Goal: Check status: Check status

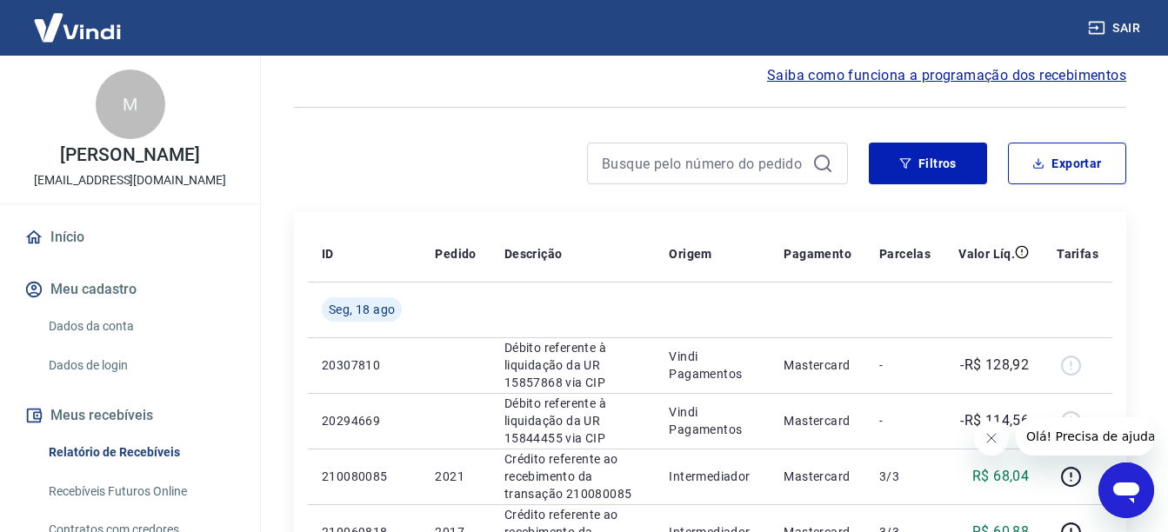
scroll to position [261, 0]
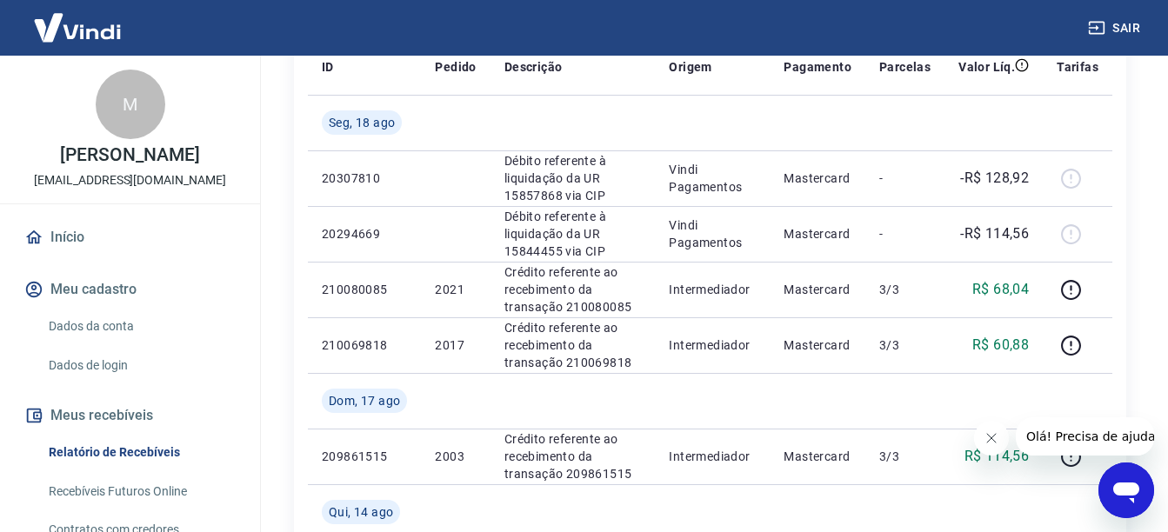
drag, startPoint x: 1641, startPoint y: 847, endPoint x: 977, endPoint y: 438, distance: 779.6
click at [991, 436] on icon "Fechar mensagem da empresa" at bounding box center [991, 438] width 14 height 14
drag, startPoint x: 1152, startPoint y: 370, endPoint x: 1131, endPoint y: 366, distance: 21.2
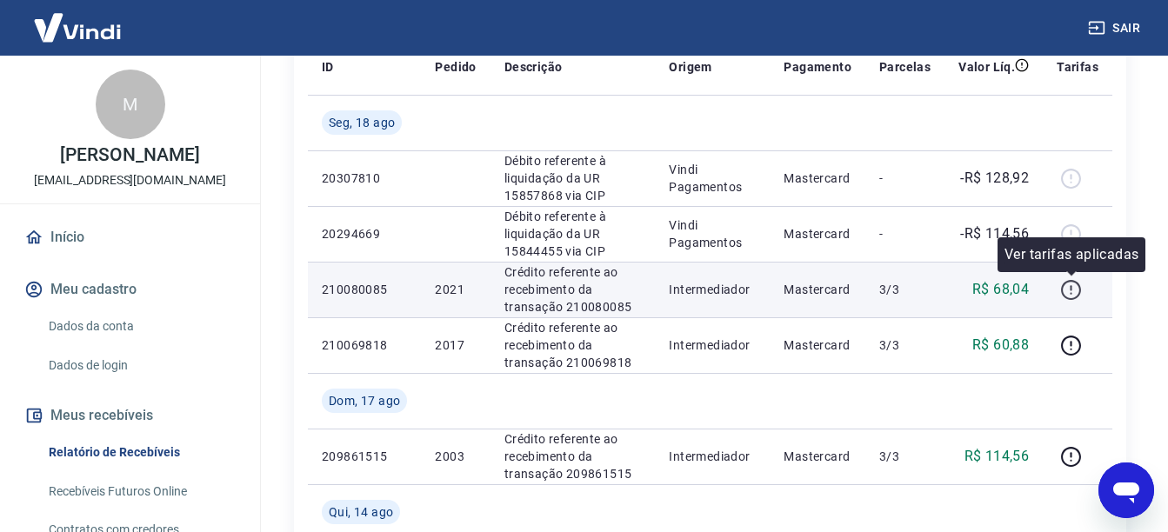
click at [1077, 289] on icon "button" at bounding box center [1071, 290] width 22 height 22
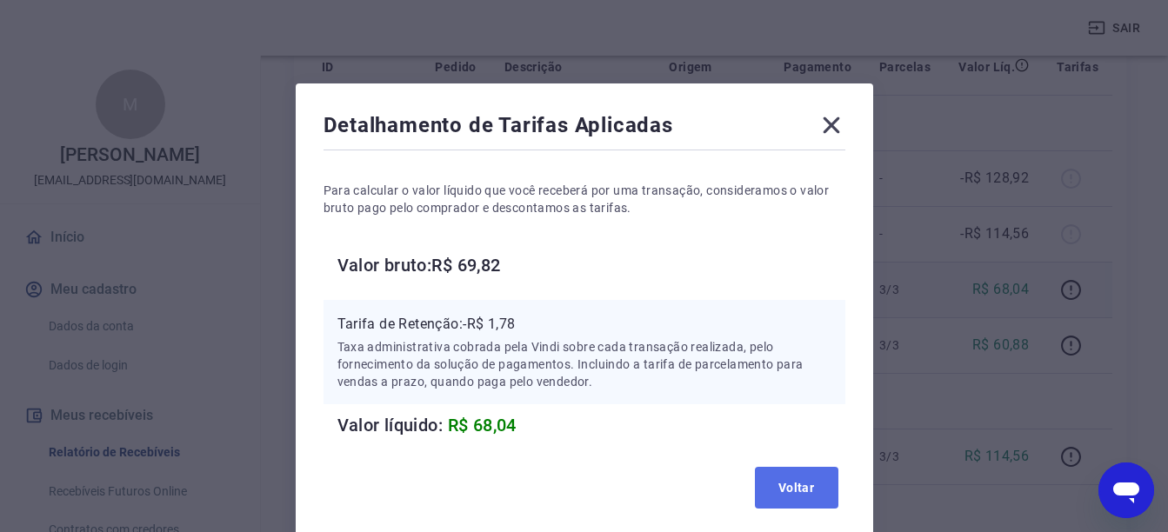
click at [800, 490] on button "Voltar" at bounding box center [797, 488] width 84 height 42
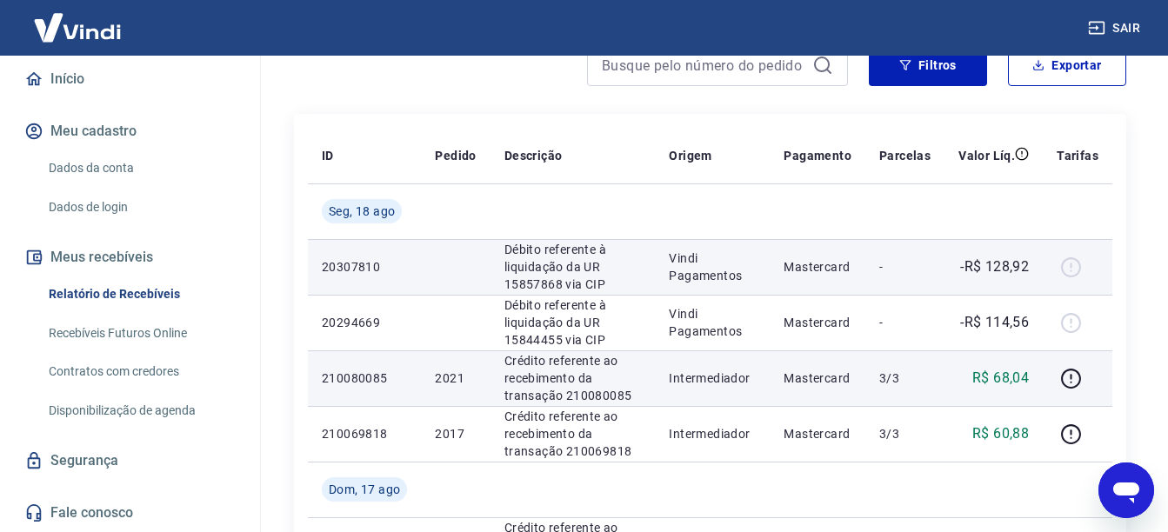
scroll to position [174, 0]
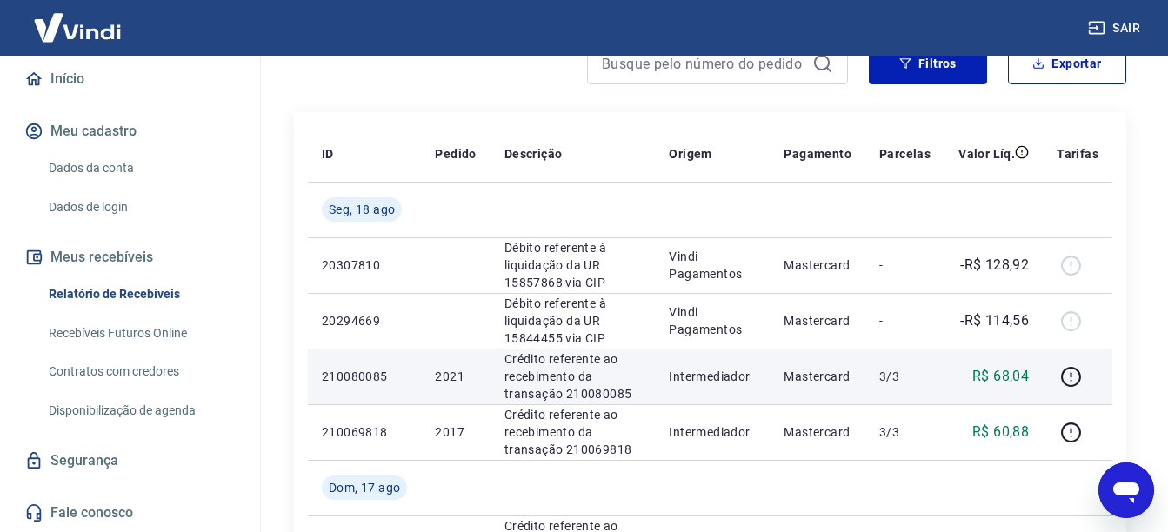
click at [113, 256] on button "Meus recebíveis" at bounding box center [130, 257] width 218 height 38
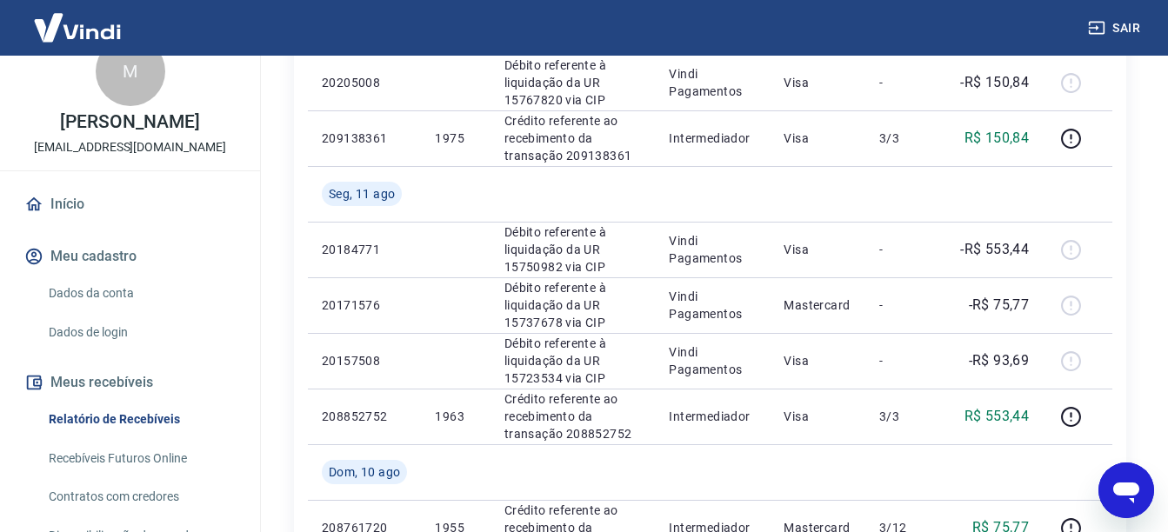
scroll to position [1669, 0]
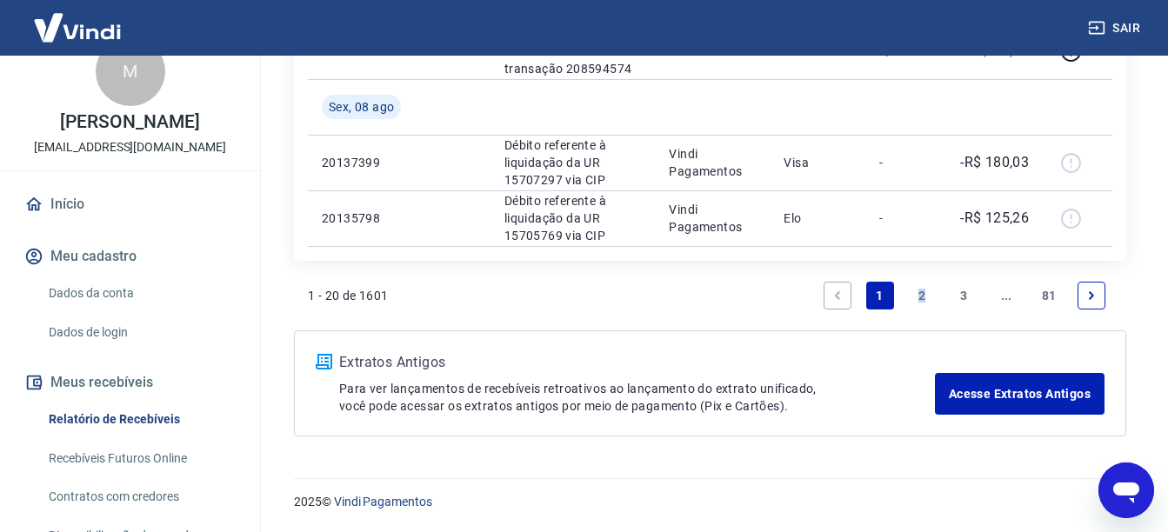
click at [920, 298] on link "2" at bounding box center [922, 296] width 28 height 28
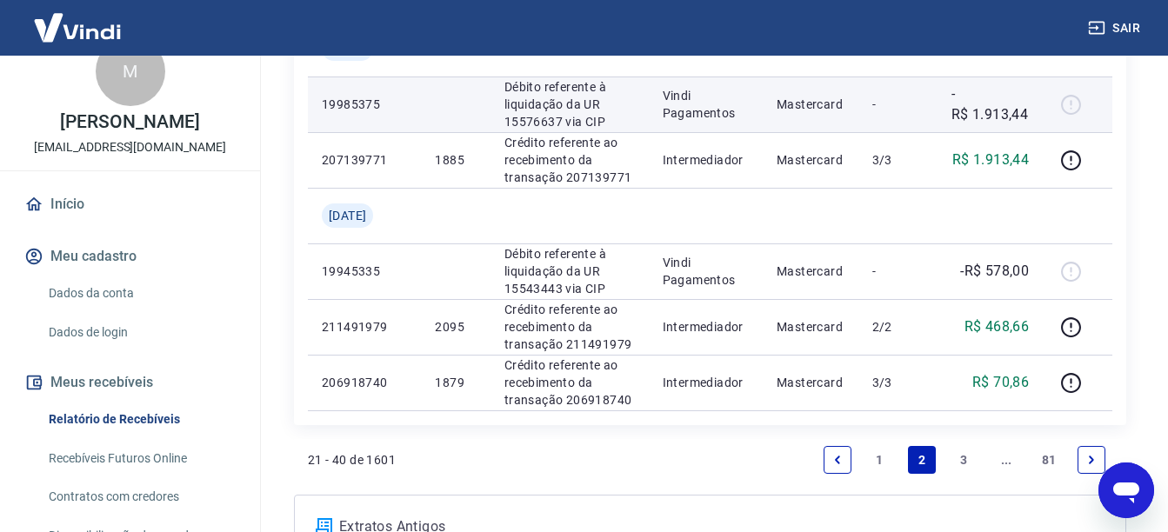
scroll to position [1669, 0]
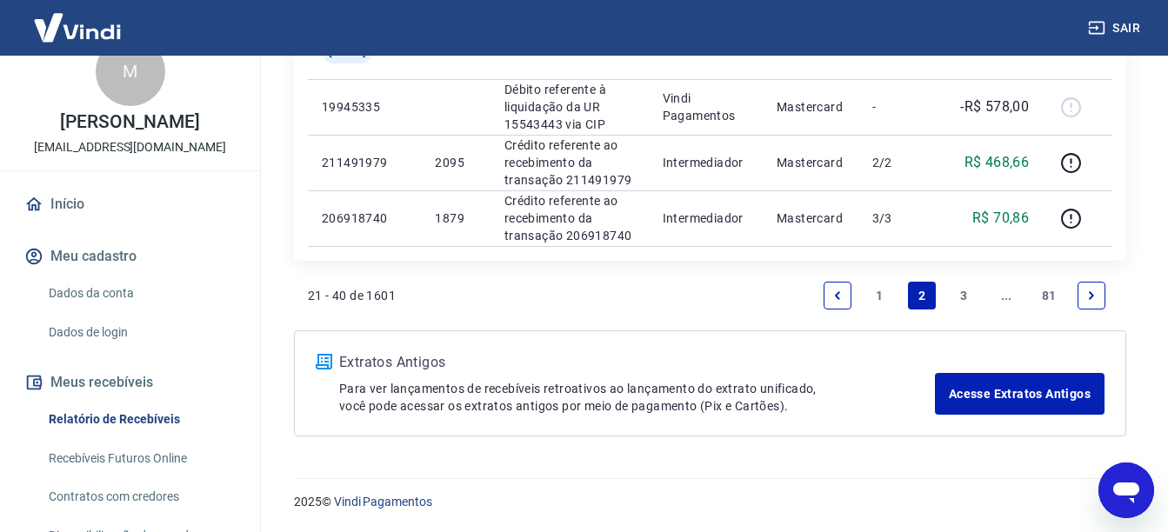
click at [882, 298] on link "1" at bounding box center [880, 296] width 28 height 28
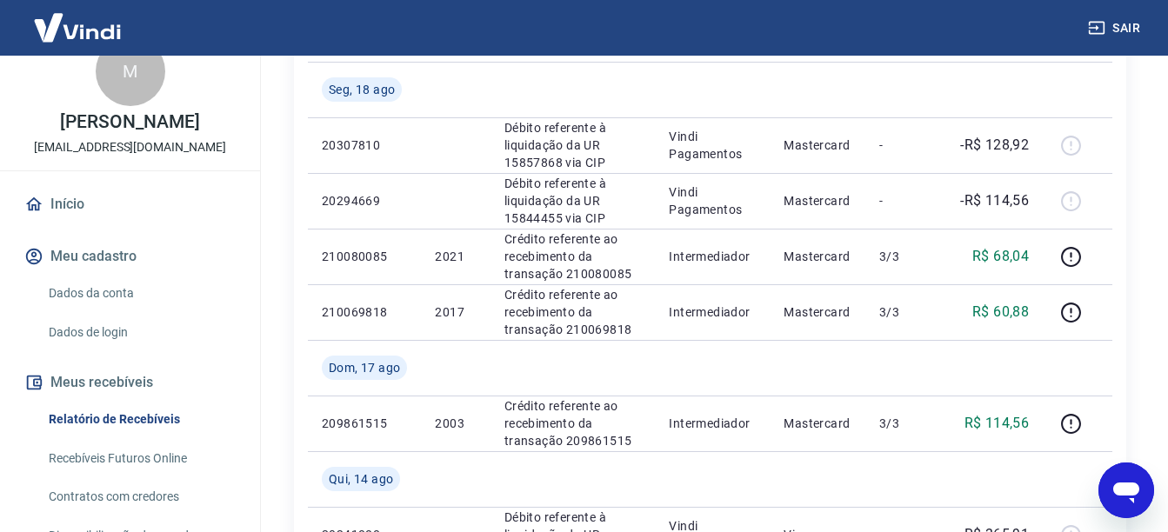
scroll to position [261, 0]
